Goal: Task Accomplishment & Management: Use online tool/utility

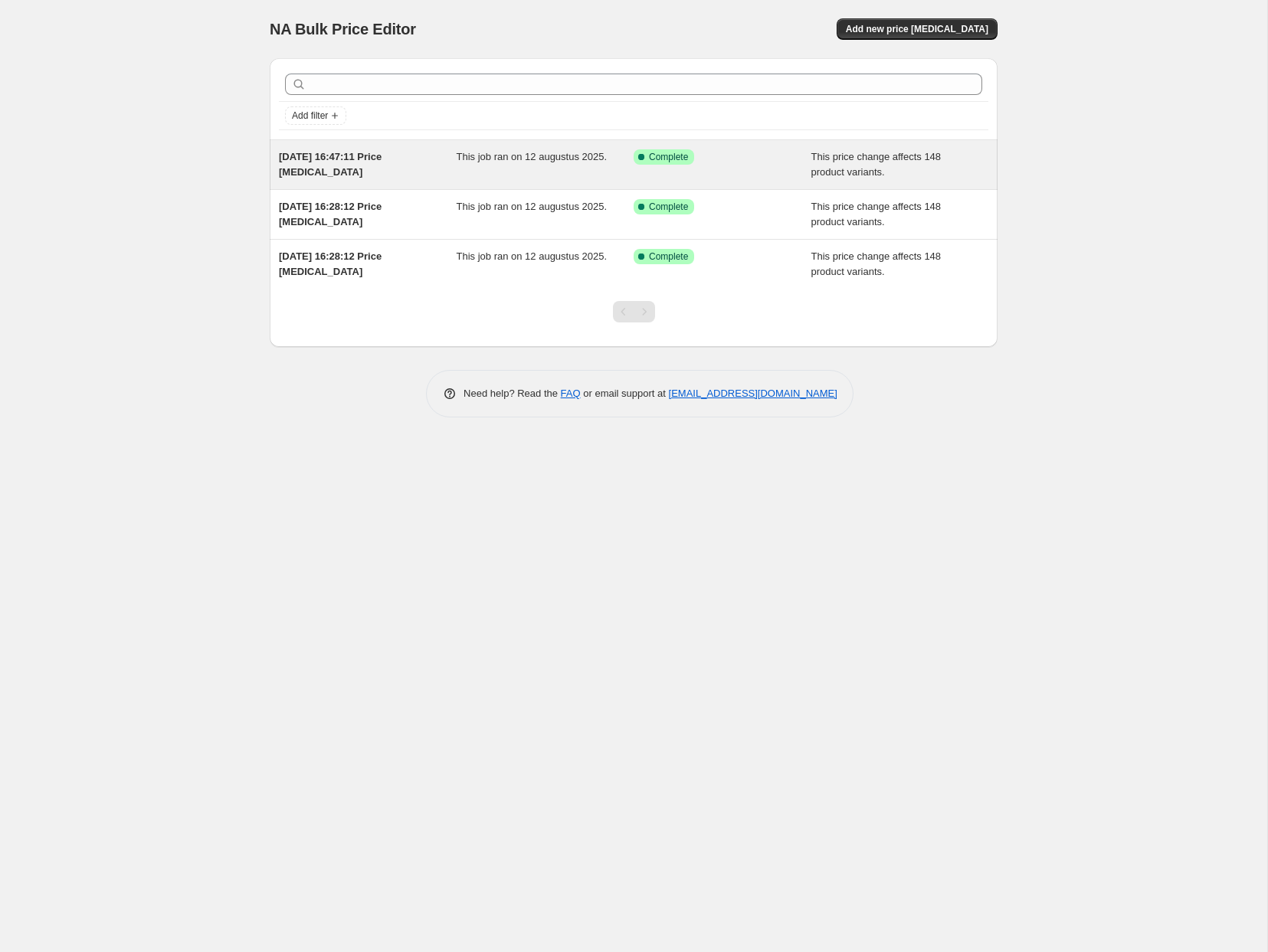
click at [737, 172] on div "Success Complete Complete" at bounding box center [723, 165] width 178 height 31
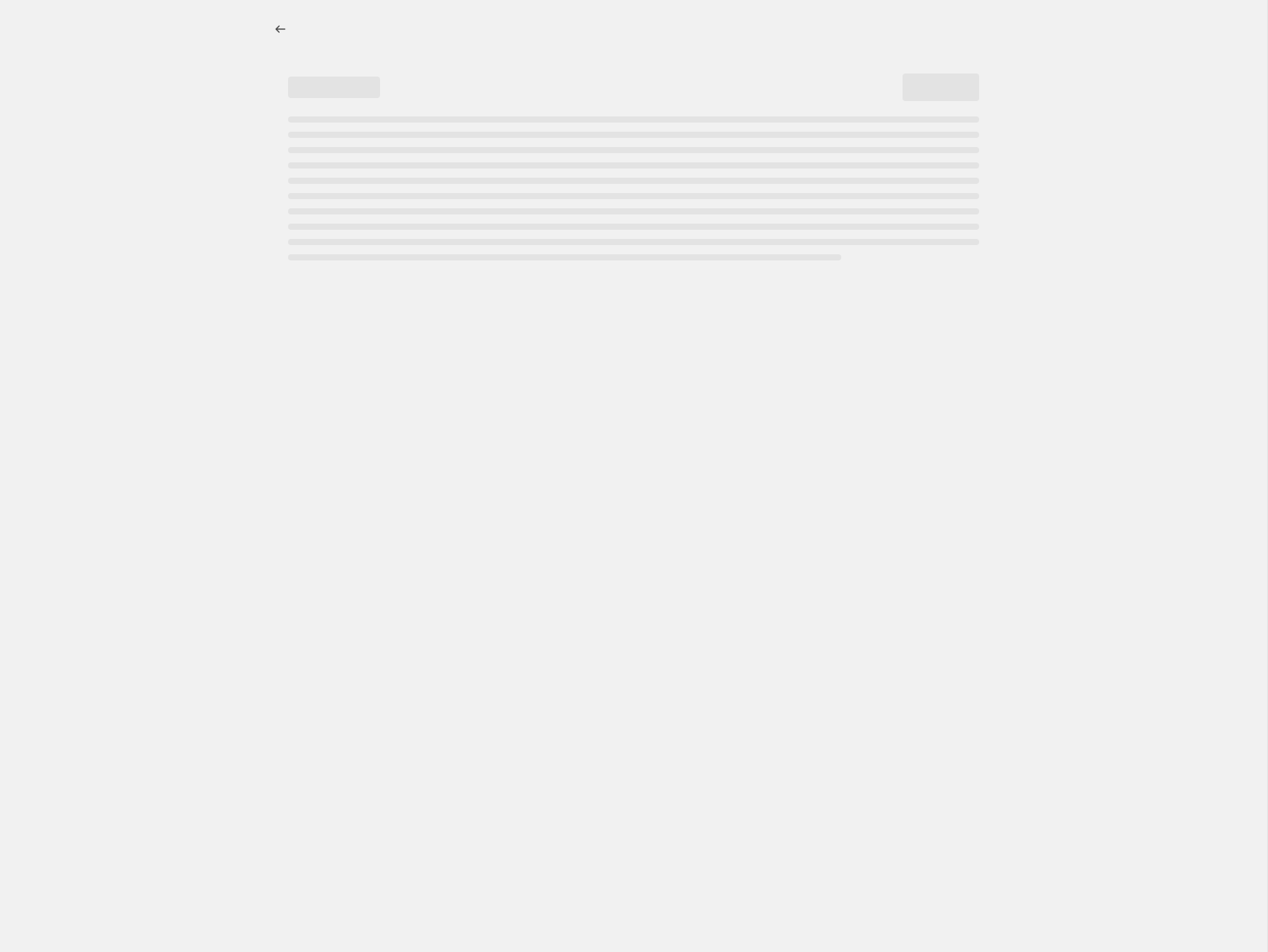
select select "no_change"
select select "pp"
select select "collection"
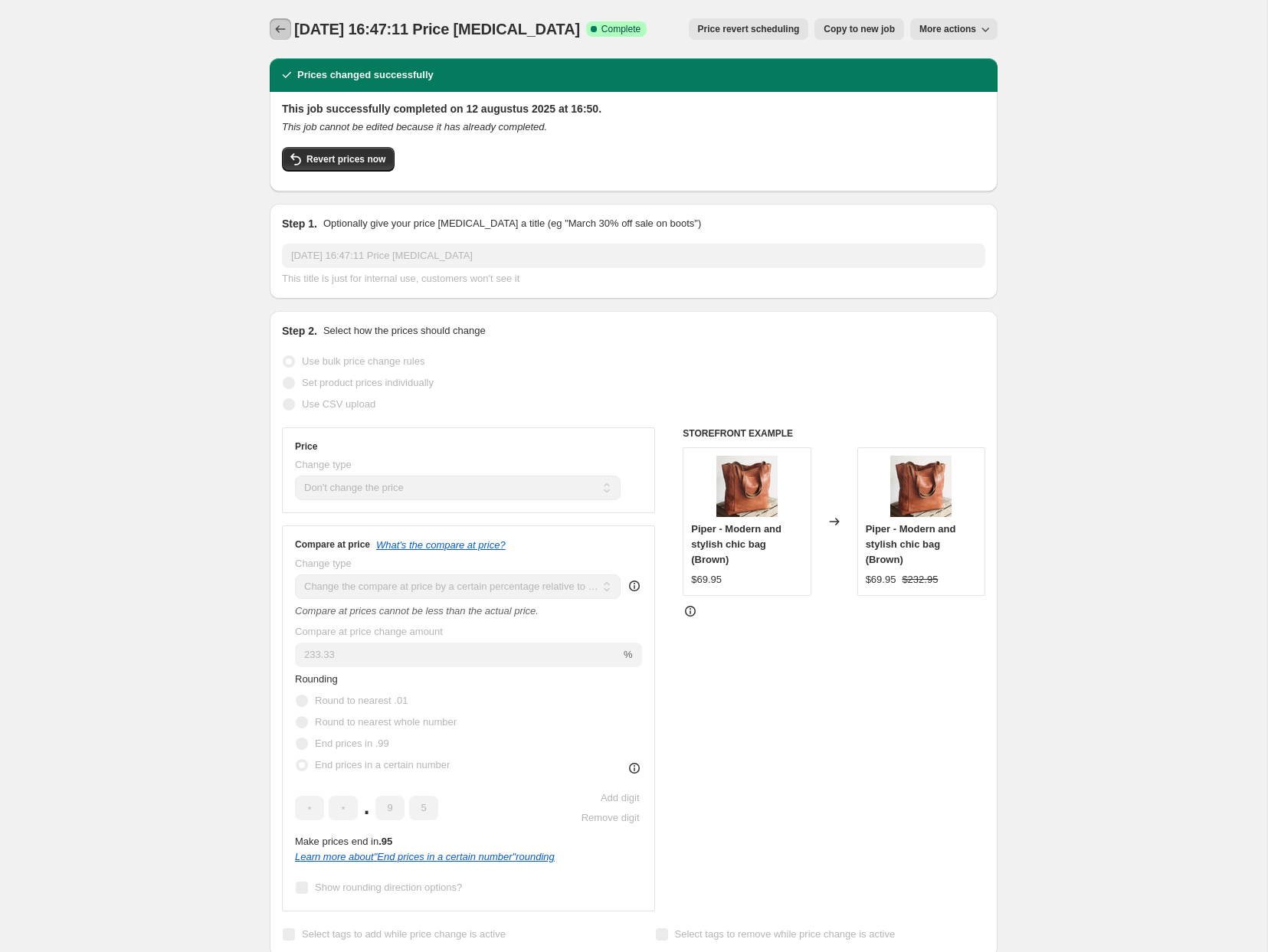
click at [273, 28] on icon "Price change jobs" at bounding box center [281, 29] width 15 height 15
